Goal: Transaction & Acquisition: Purchase product/service

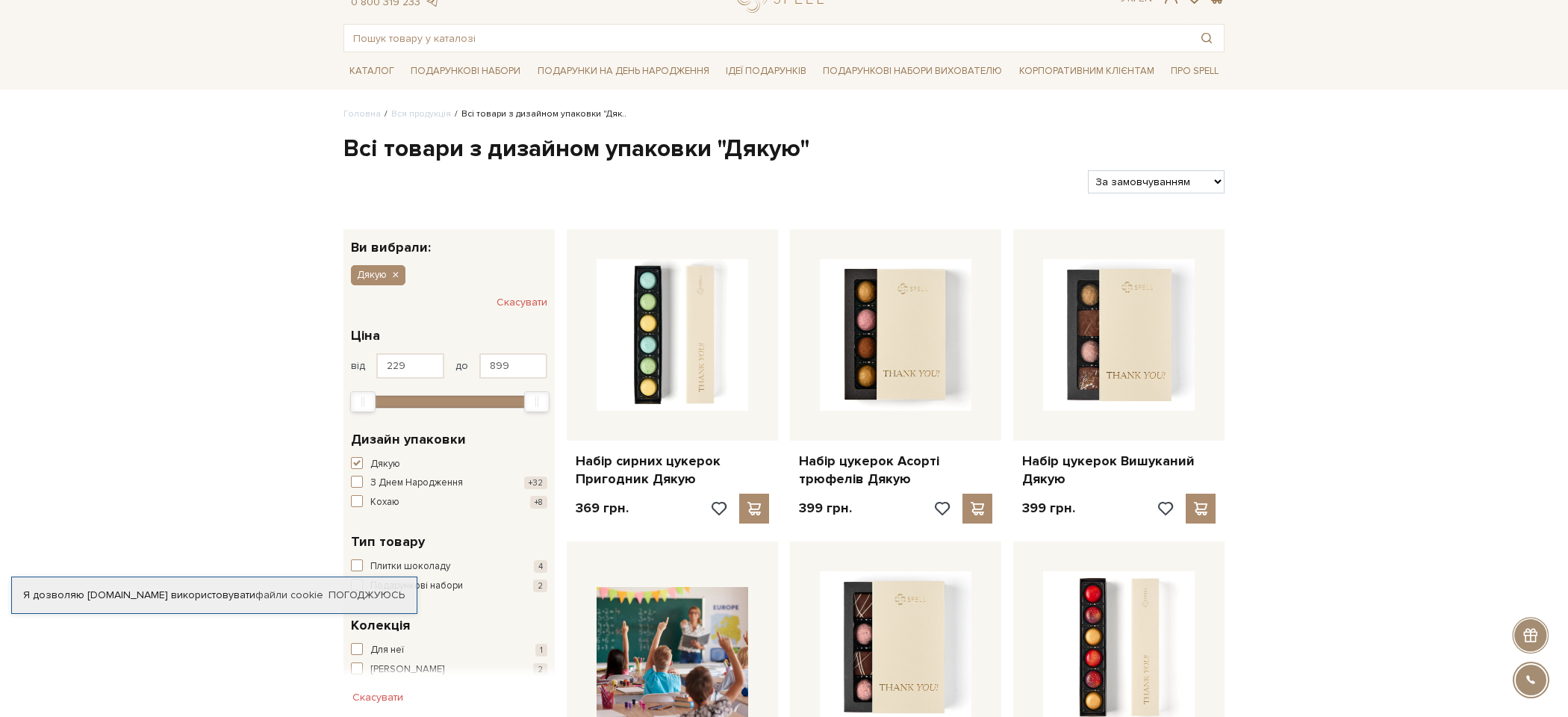
scroll to position [62, 0]
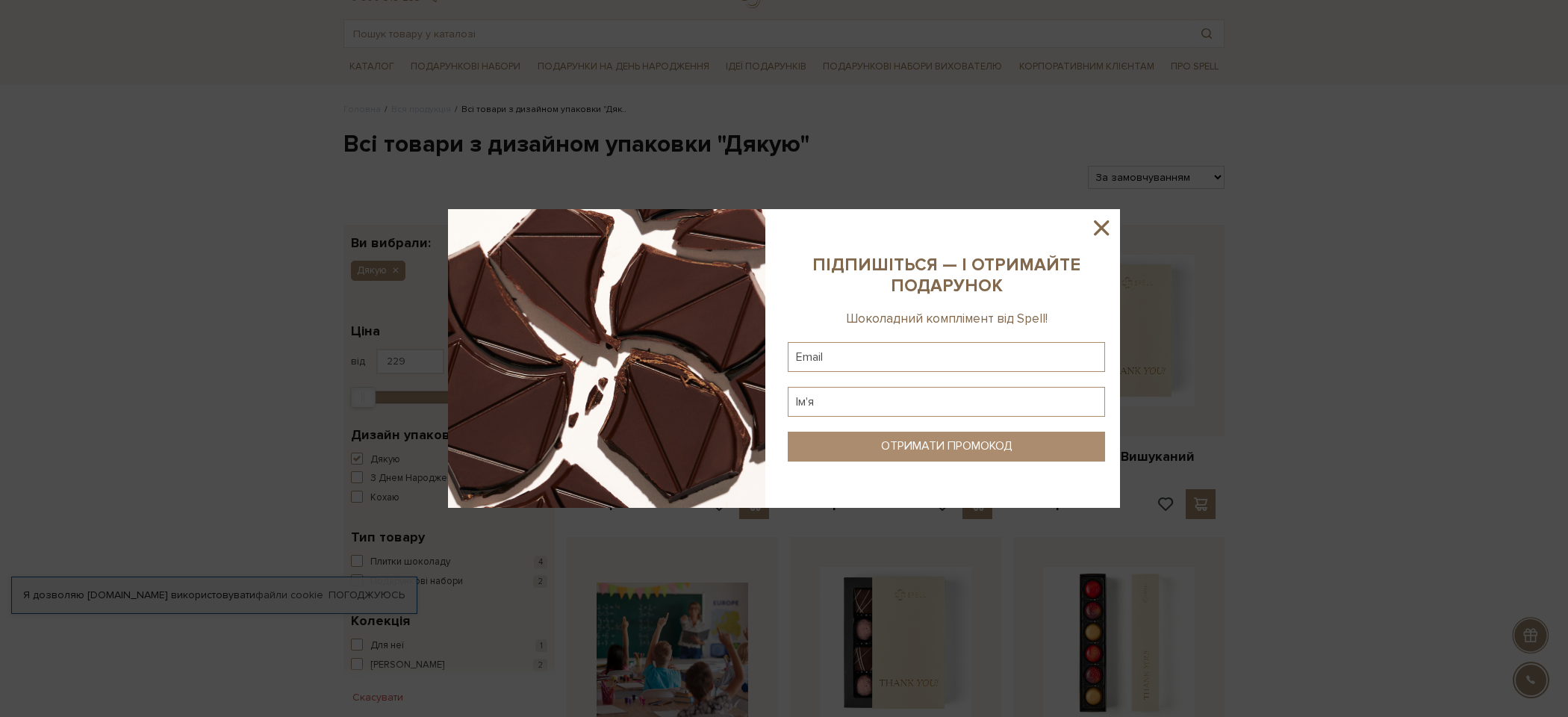
click at [1102, 230] on icon at bounding box center [1101, 228] width 15 height 15
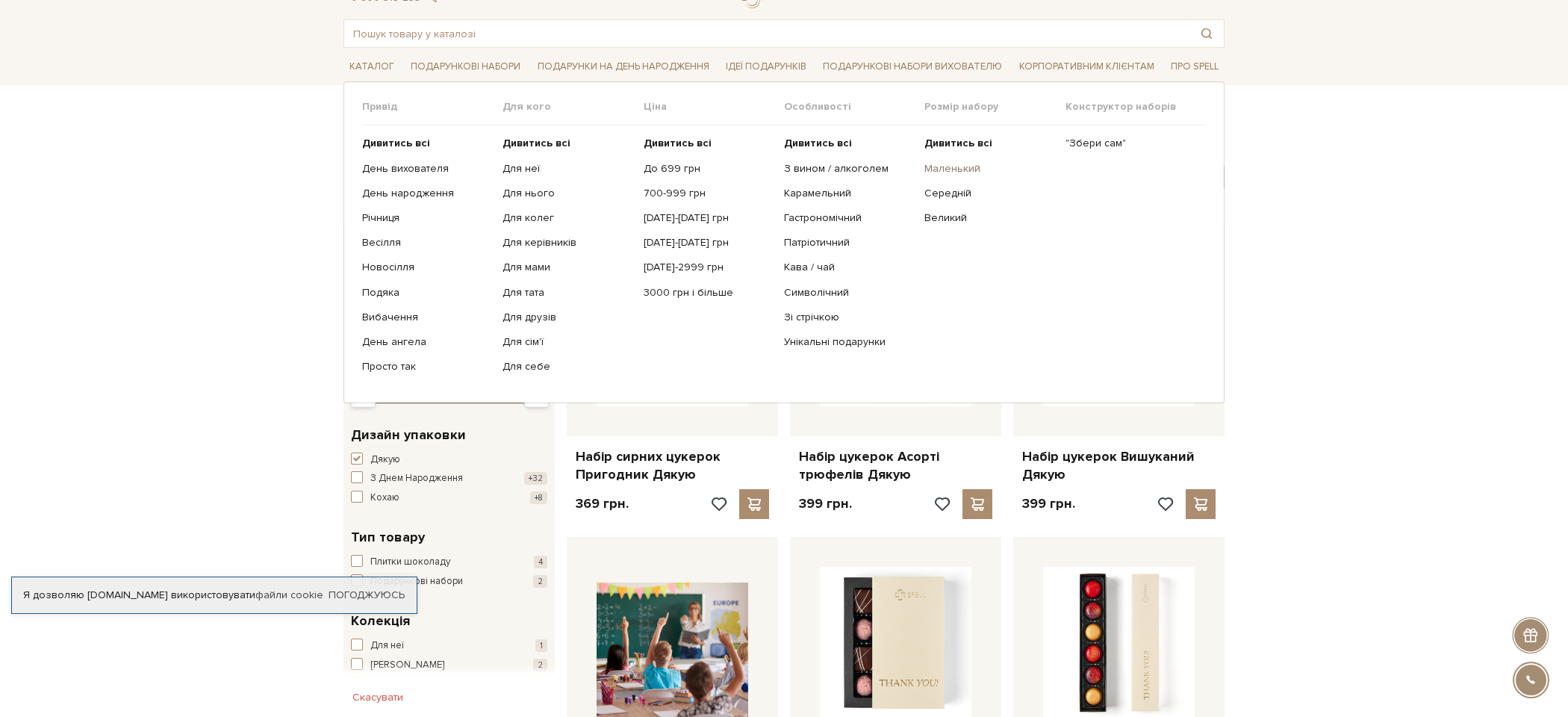
click at [948, 164] on link "Маленький" at bounding box center [989, 169] width 129 height 14
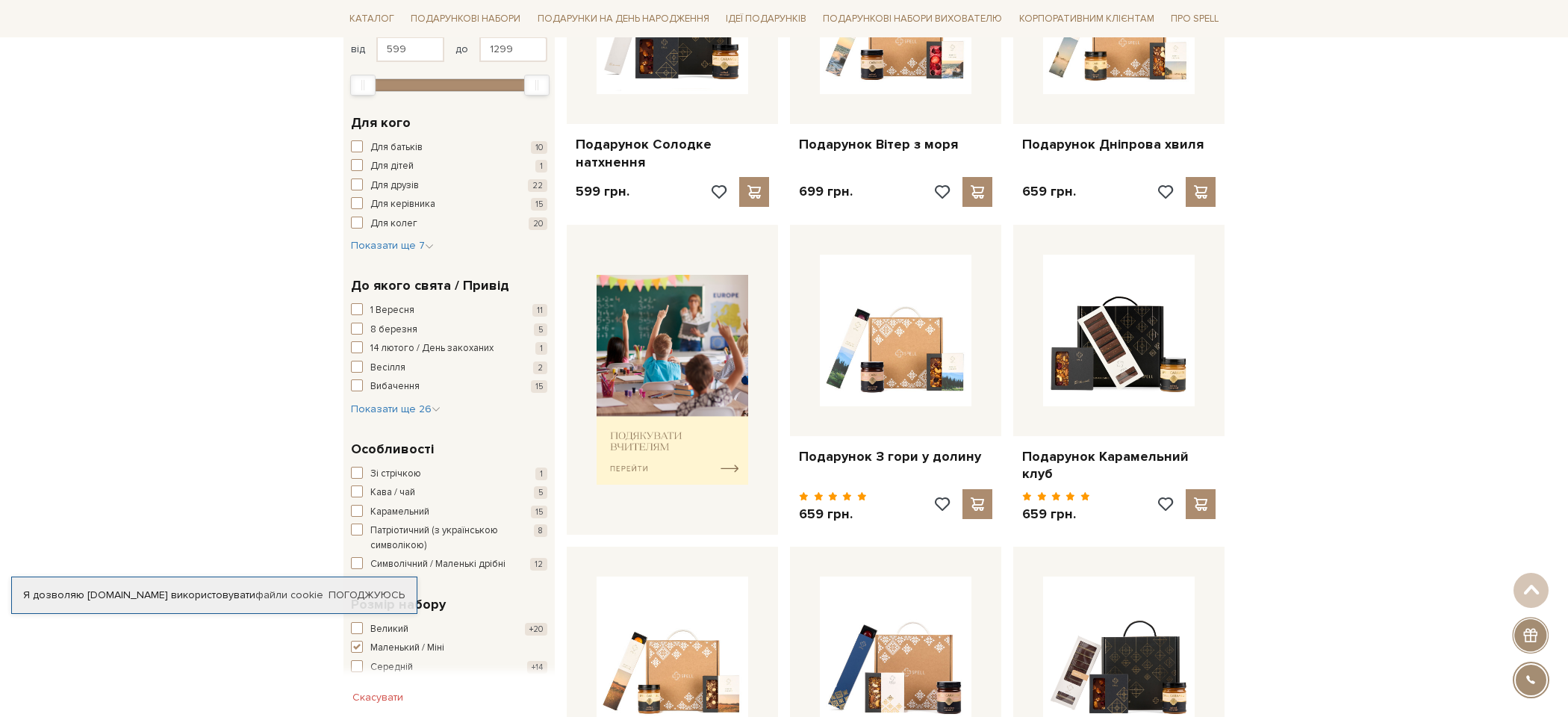
scroll to position [497, 0]
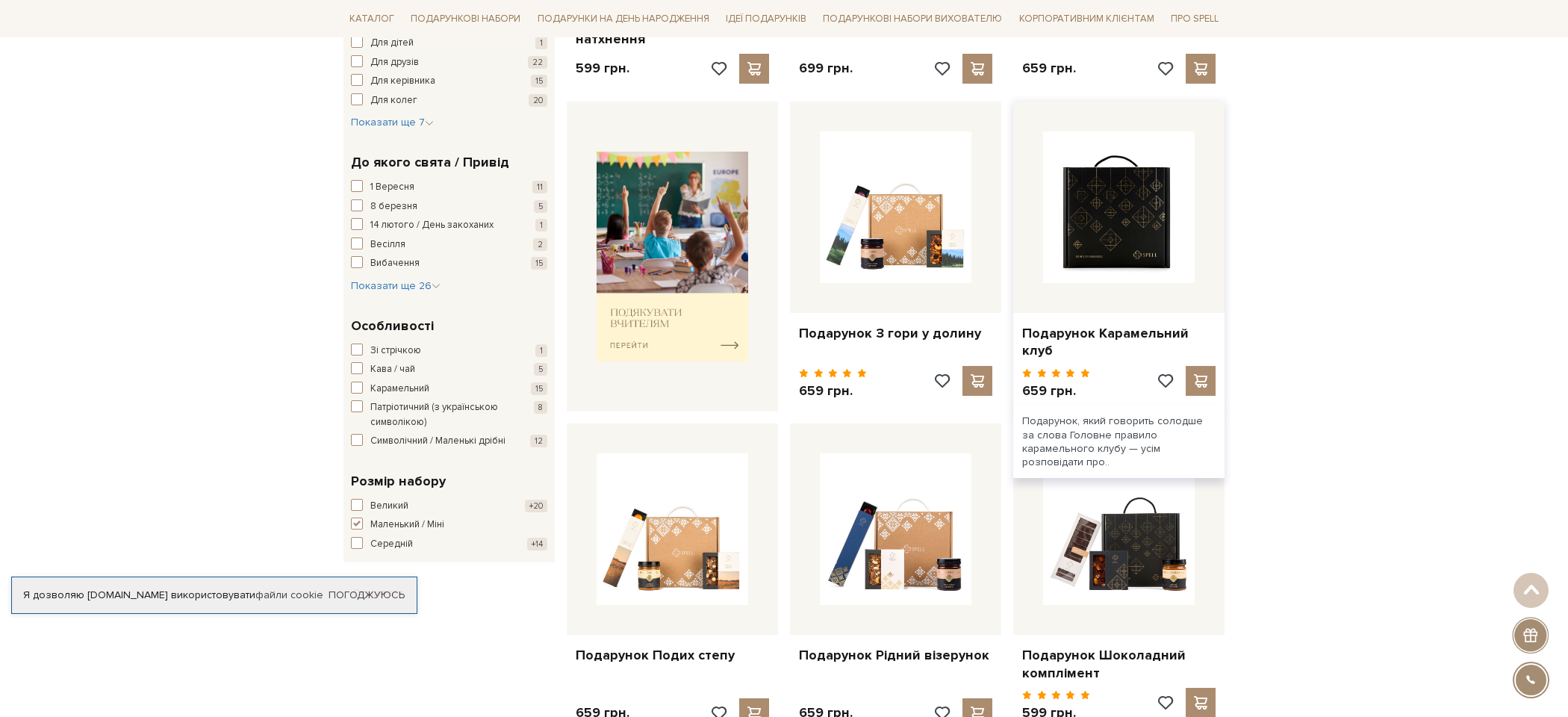
click at [1101, 206] on img at bounding box center [1119, 208] width 152 height 152
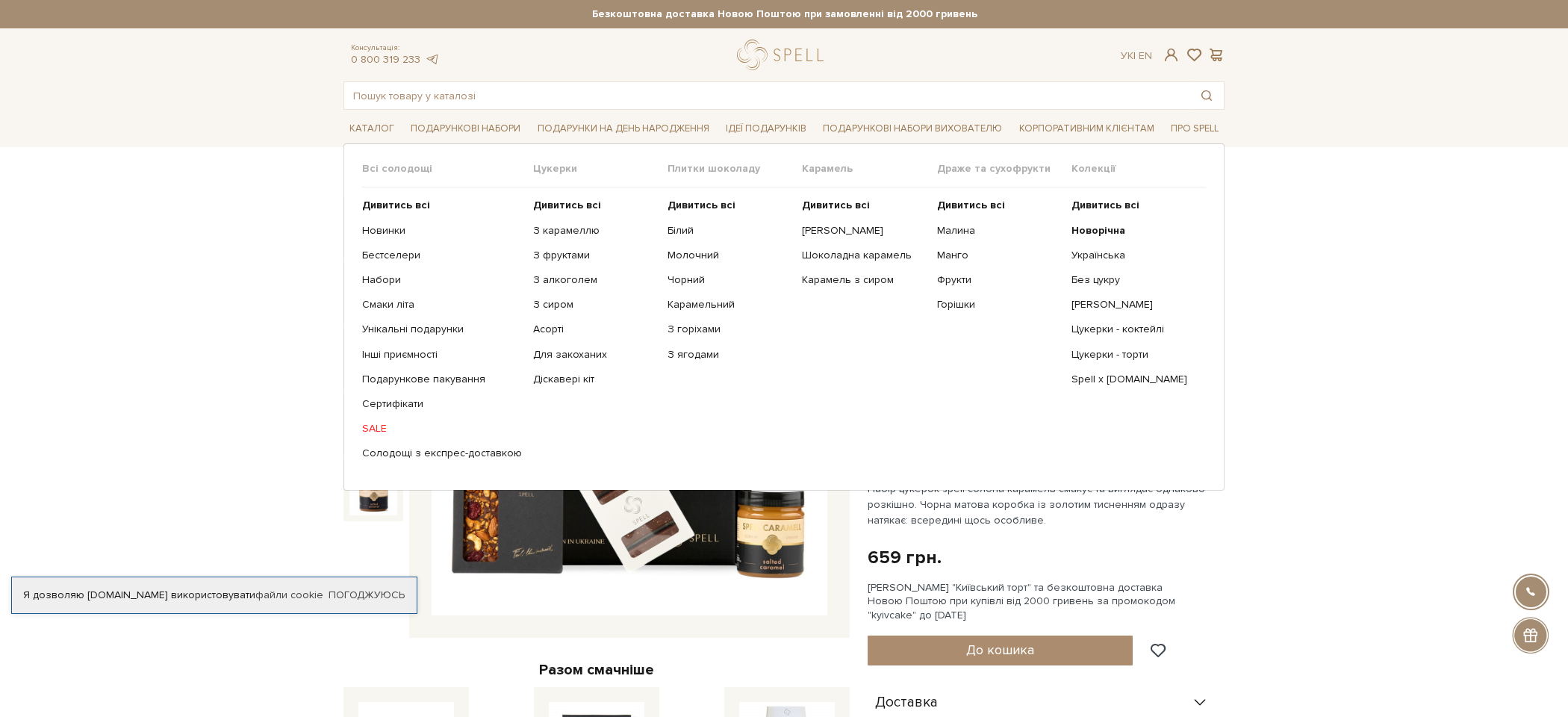
click at [369, 424] on link "SALE" at bounding box center [442, 428] width 160 height 14
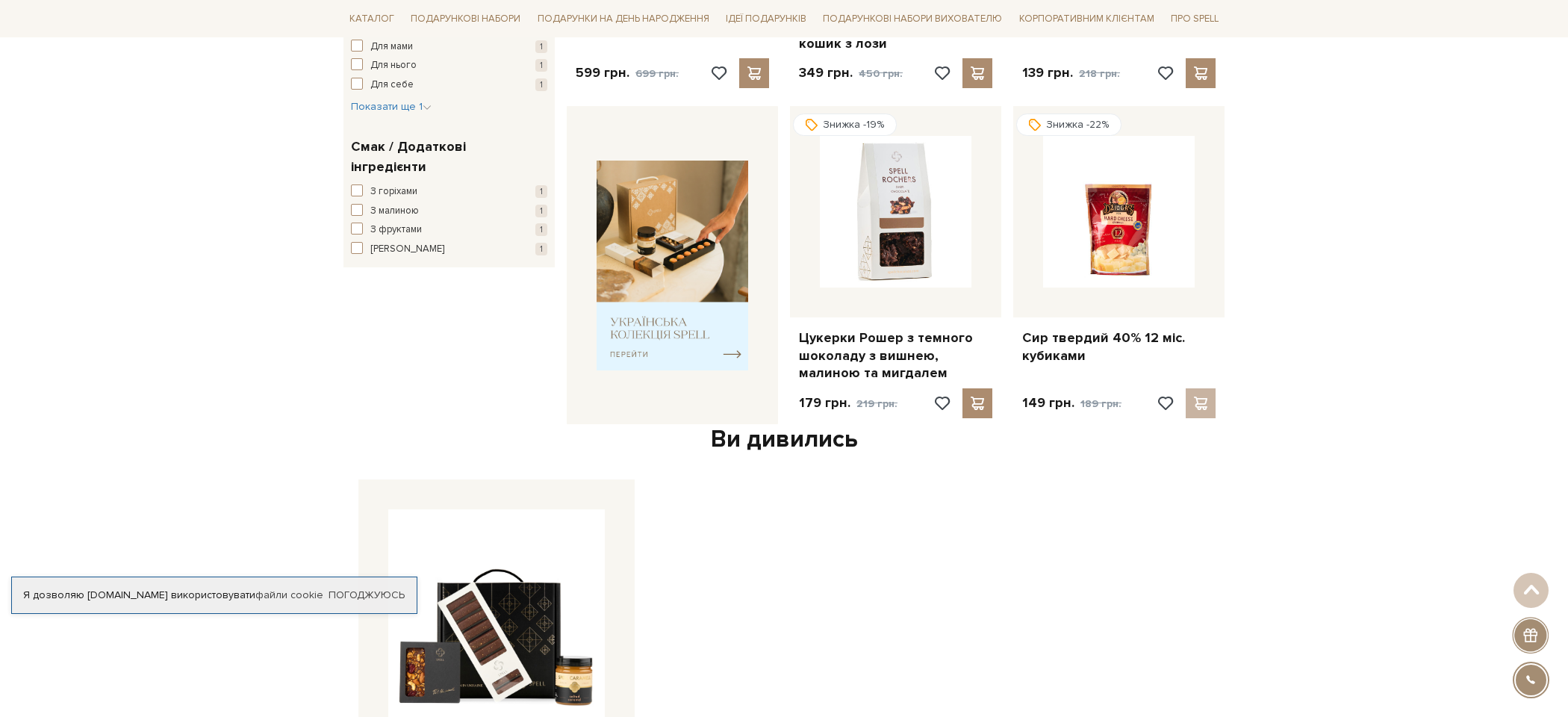
scroll to position [497, 0]
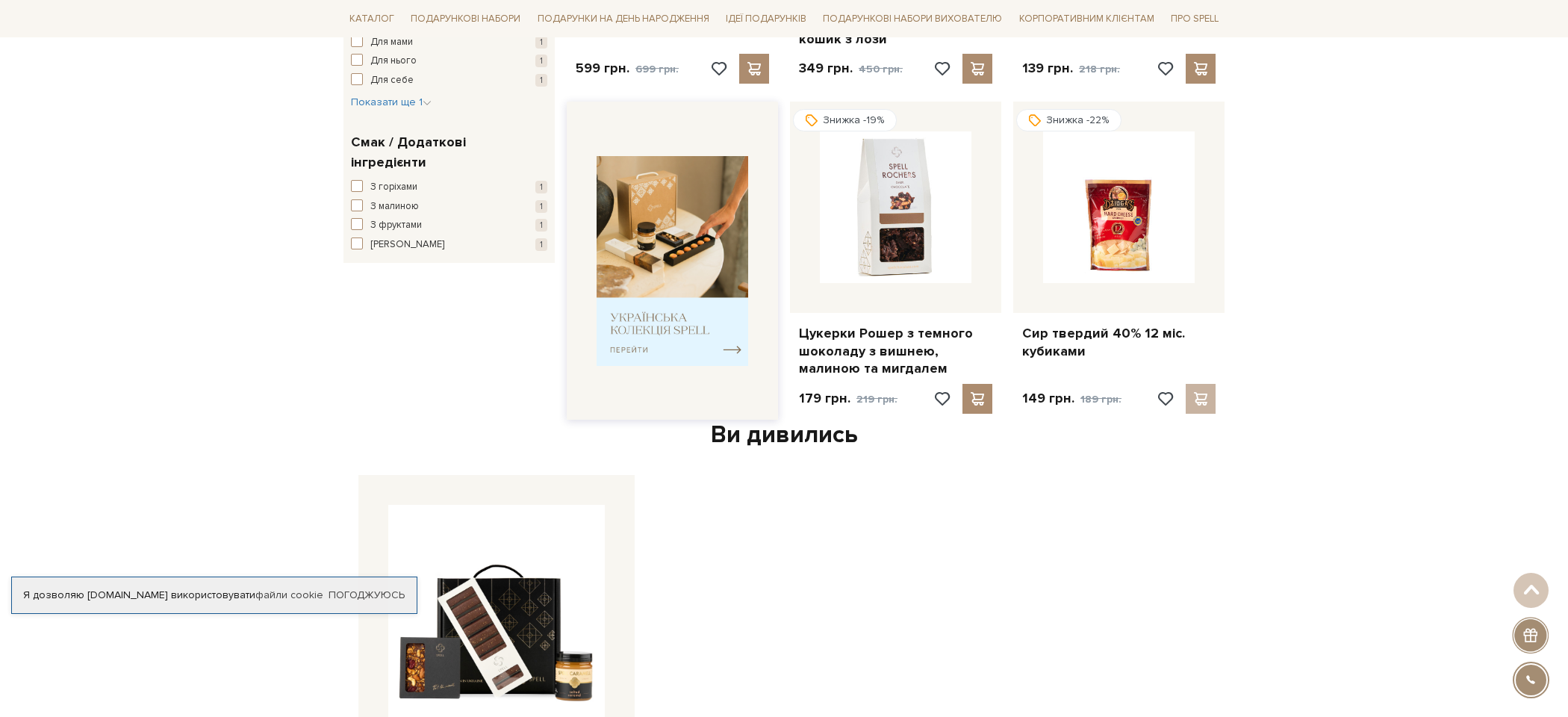
click at [721, 341] on img at bounding box center [672, 261] width 152 height 210
